Goal: Information Seeking & Learning: Learn about a topic

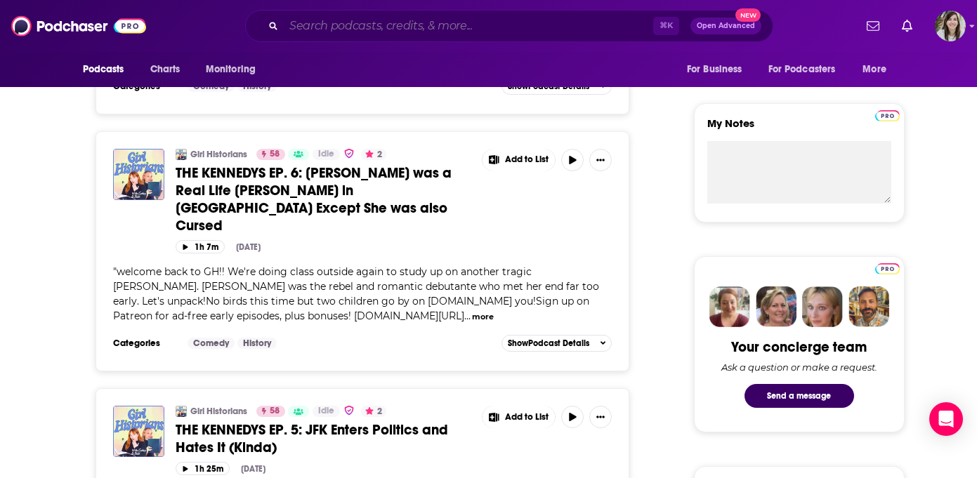
click at [389, 22] on input "Search podcasts, credits, & more..." at bounding box center [469, 26] width 370 height 22
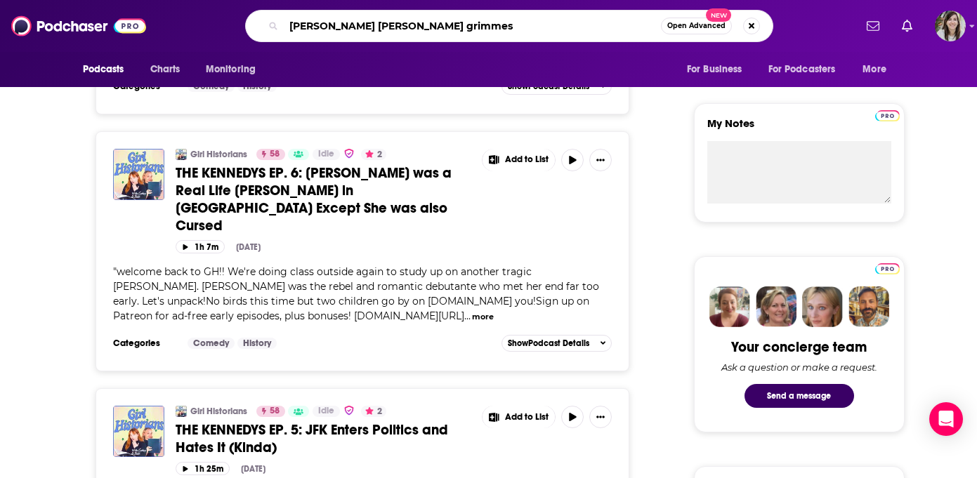
type input "[PERSON_NAME] [PERSON_NAME] grimmest"
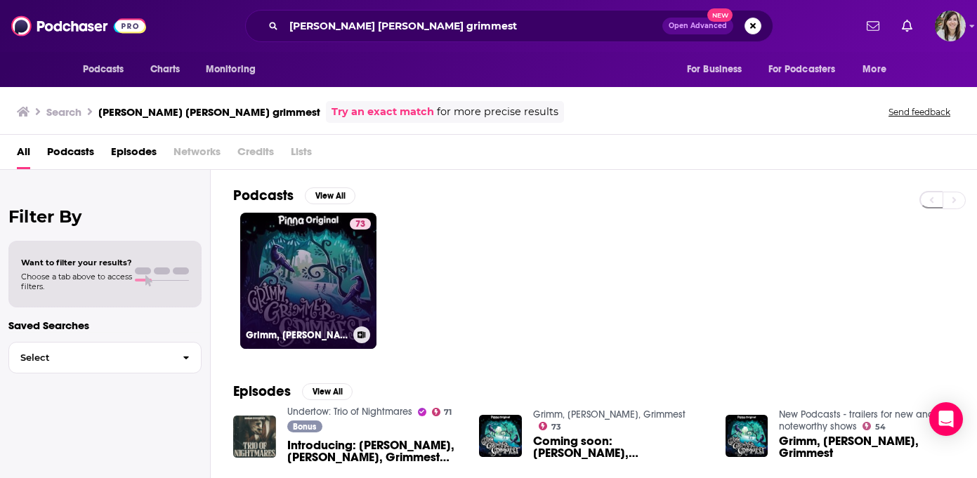
click at [315, 244] on link "73 [PERSON_NAME], Grimmer, Grimmest" at bounding box center [308, 281] width 136 height 136
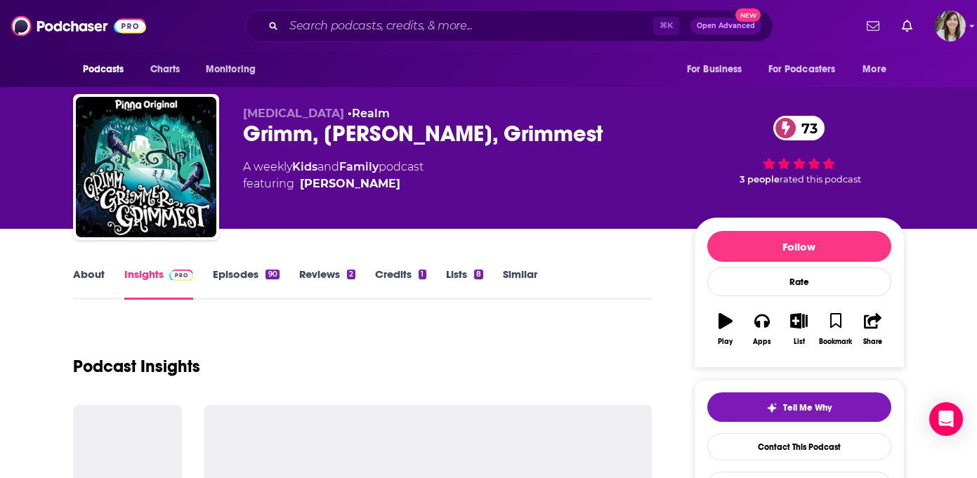
click at [229, 280] on link "Episodes 90" at bounding box center [246, 284] width 66 height 32
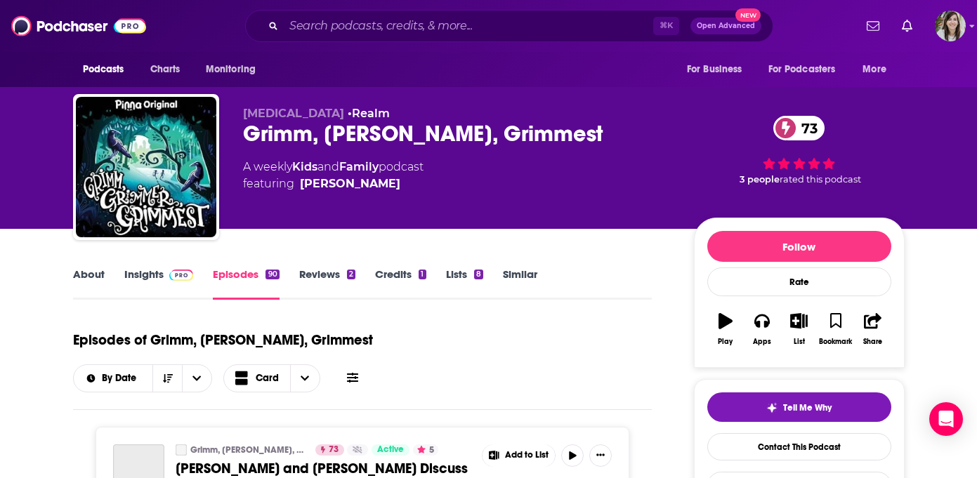
scroll to position [114, 0]
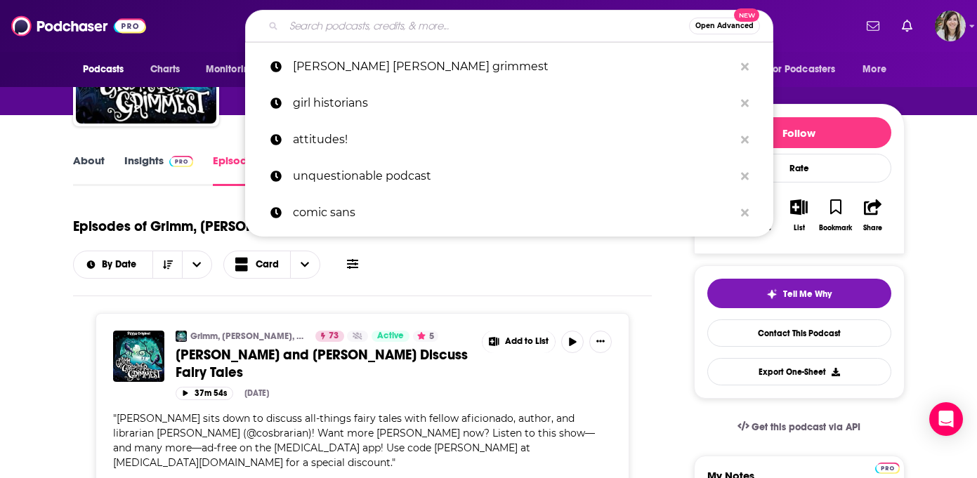
click at [426, 22] on input "Search podcasts, credits, & more..." at bounding box center [486, 26] width 405 height 22
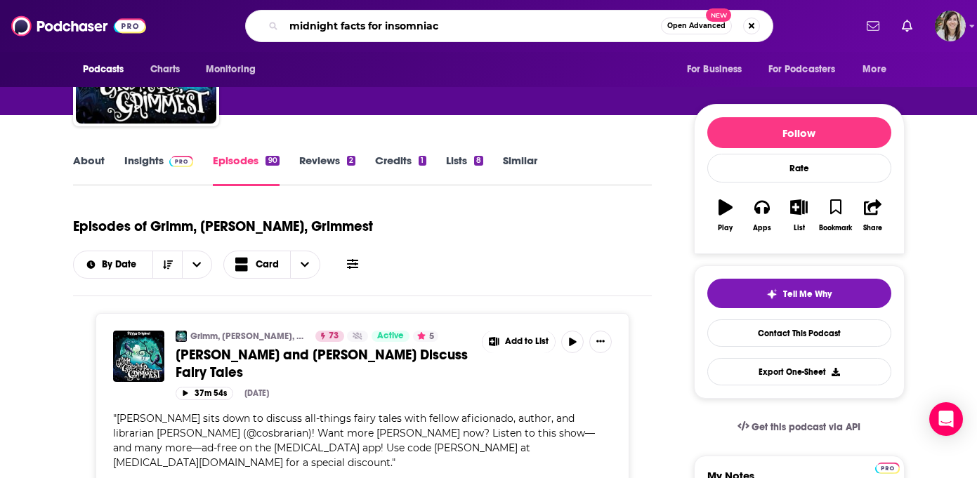
type input "midnight facts for insomniacs"
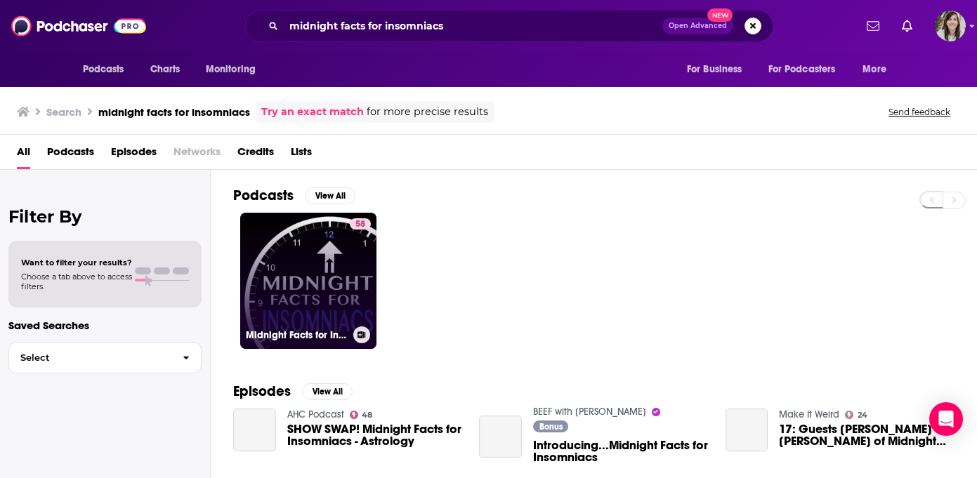
click at [334, 268] on link "58 Midnight Facts for Insomniacs" at bounding box center [308, 281] width 136 height 136
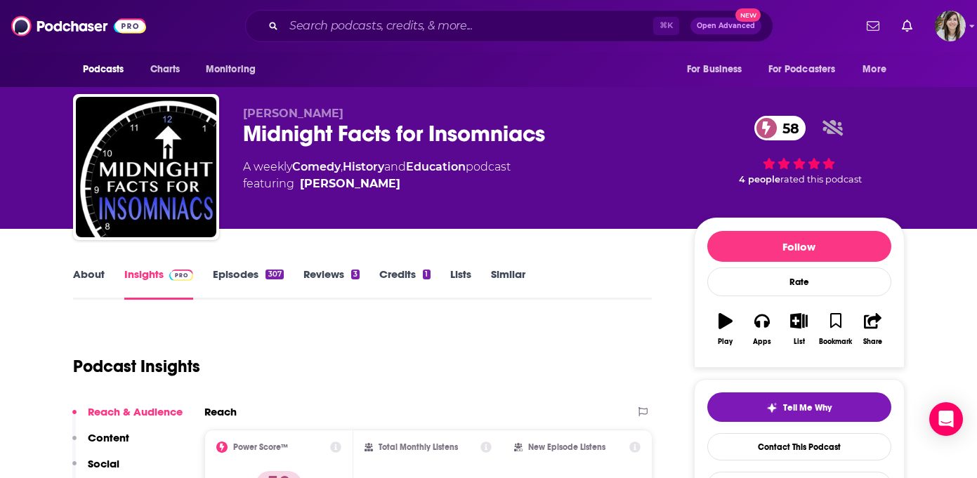
click at [87, 287] on link "About" at bounding box center [89, 284] width 32 height 32
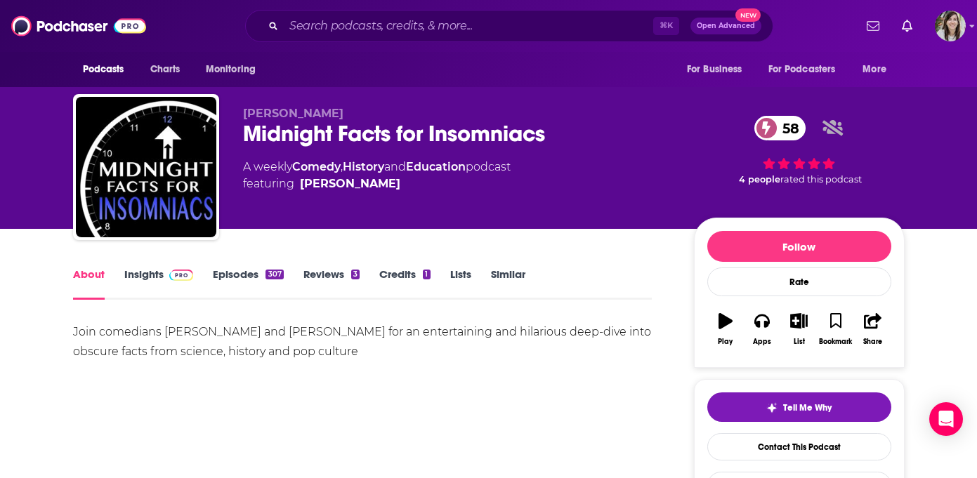
click at [218, 280] on link "Episodes 307" at bounding box center [248, 284] width 70 height 32
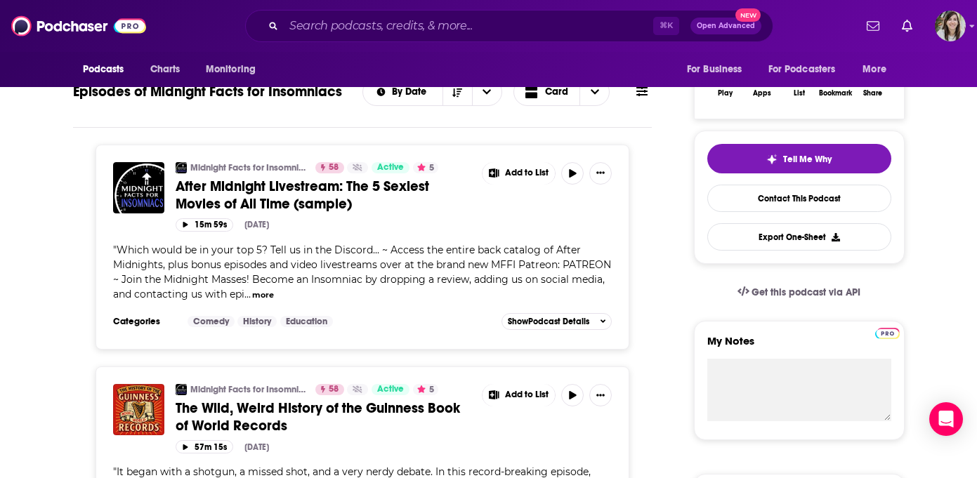
scroll to position [310, 0]
